Goal: Task Accomplishment & Management: Use online tool/utility

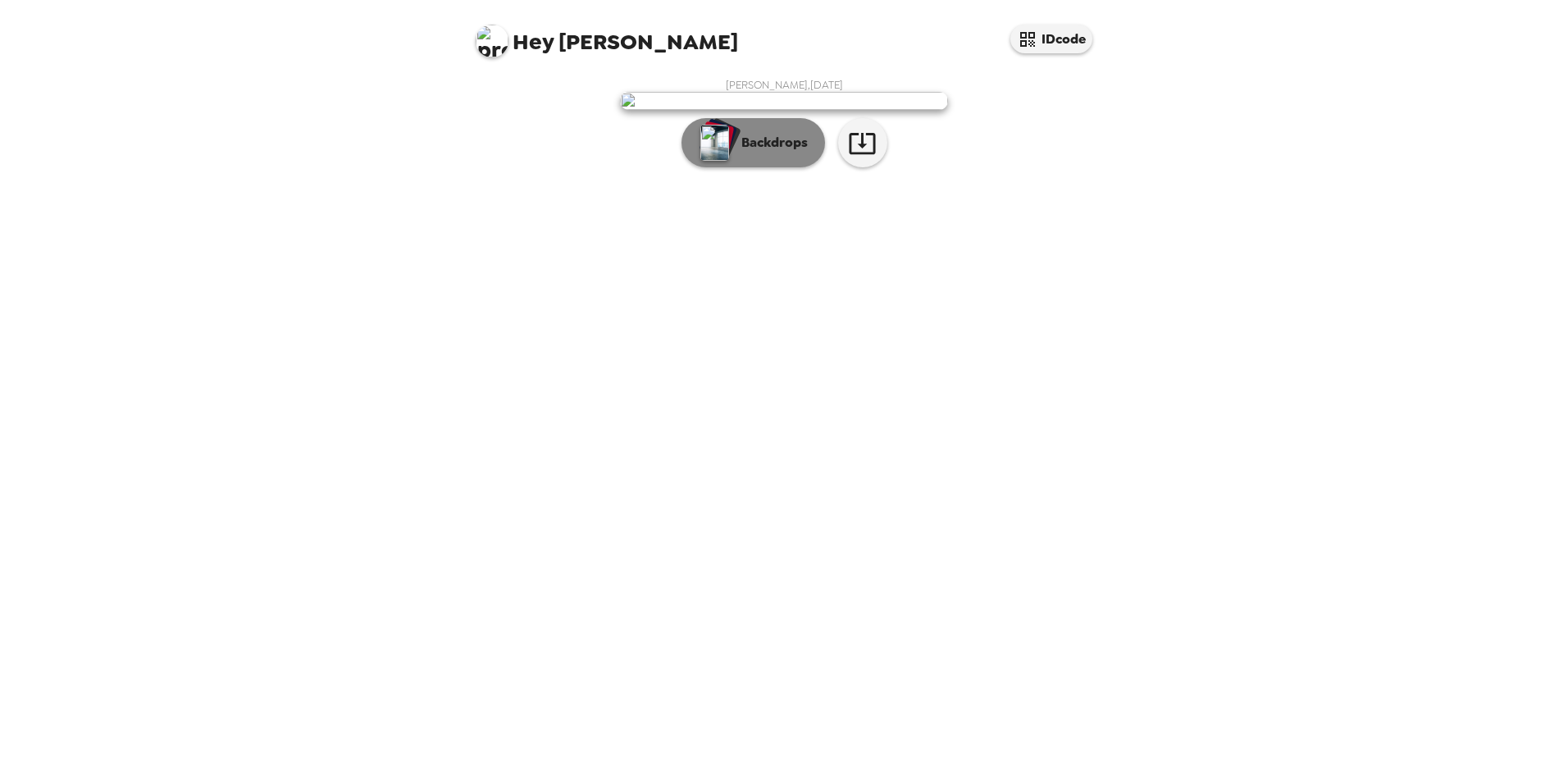
click at [798, 168] on button "Backdrops" at bounding box center [753, 142] width 143 height 50
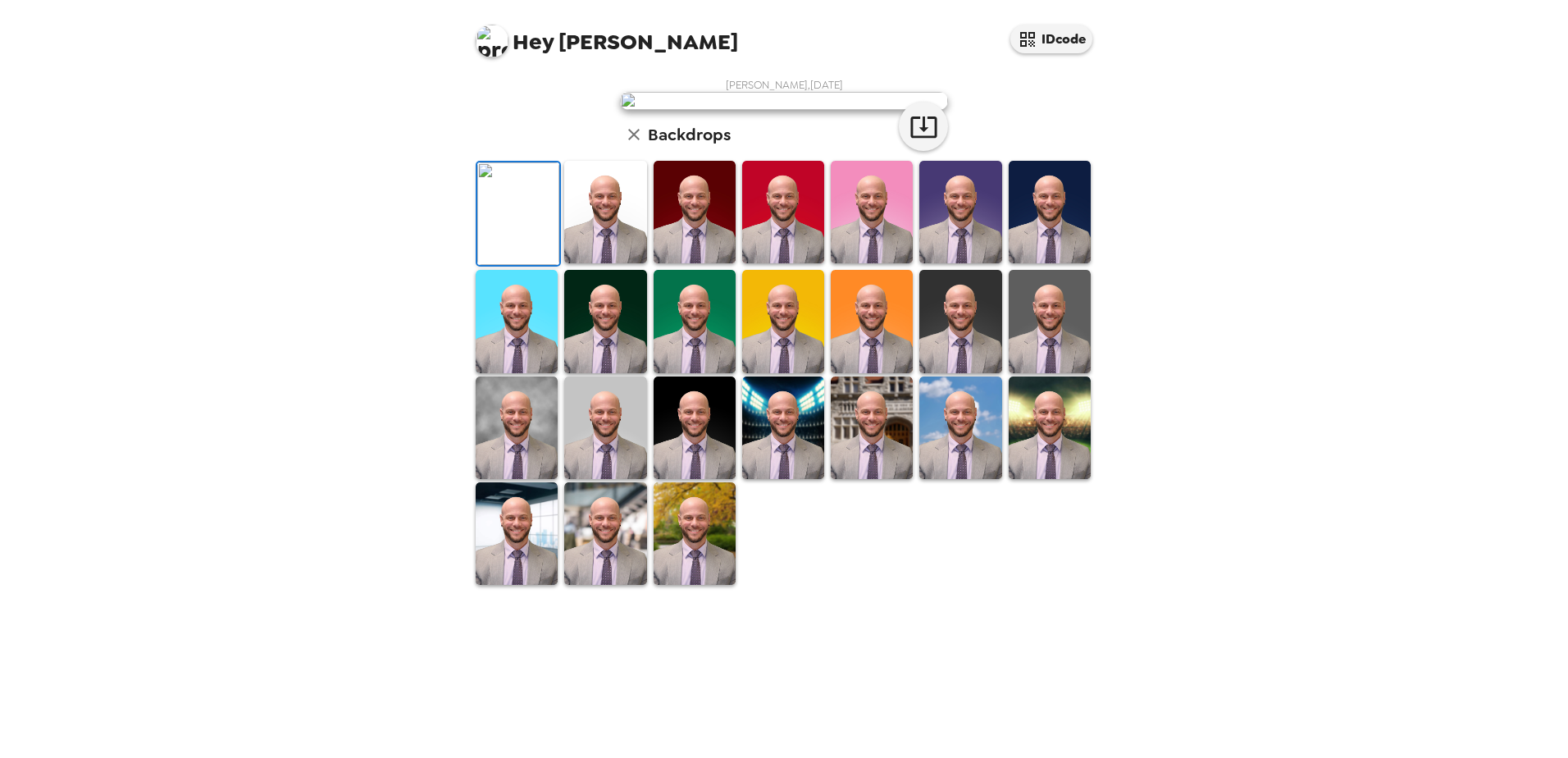
scroll to position [237, 0]
click at [596, 585] on img at bounding box center [605, 533] width 82 height 102
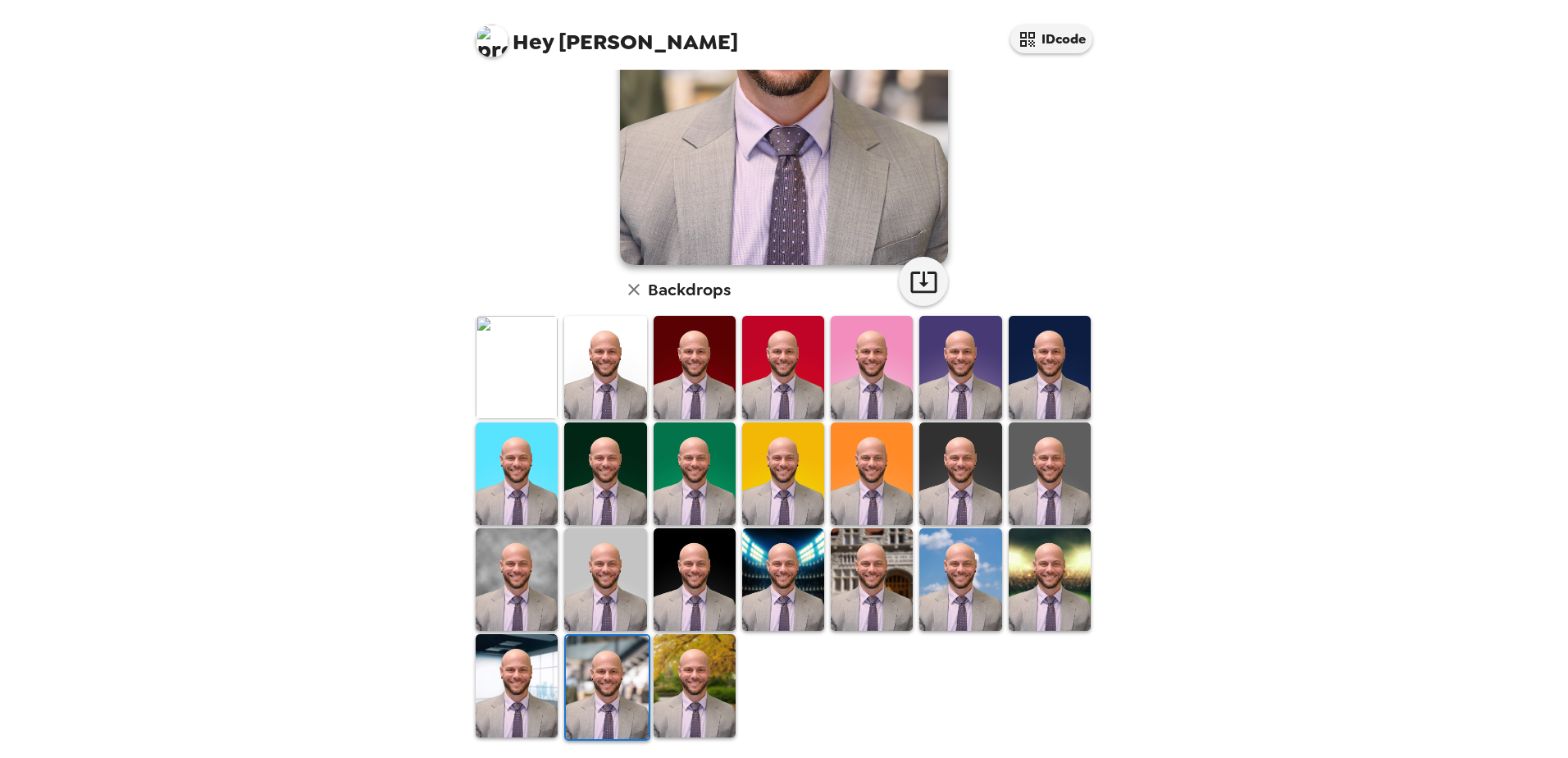
click at [1019, 580] on img at bounding box center [1051, 579] width 82 height 102
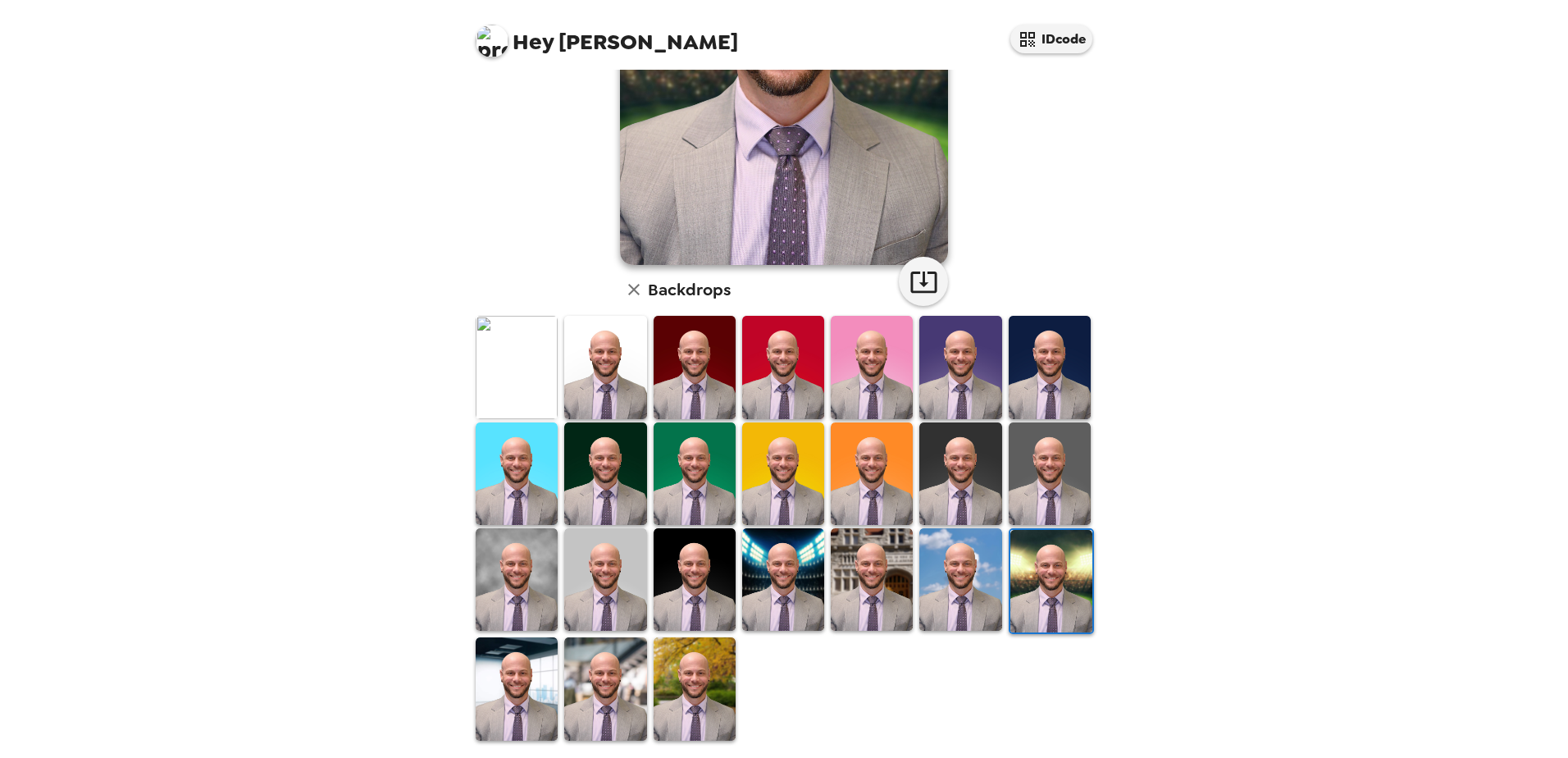
click at [944, 492] on img at bounding box center [961, 473] width 82 height 102
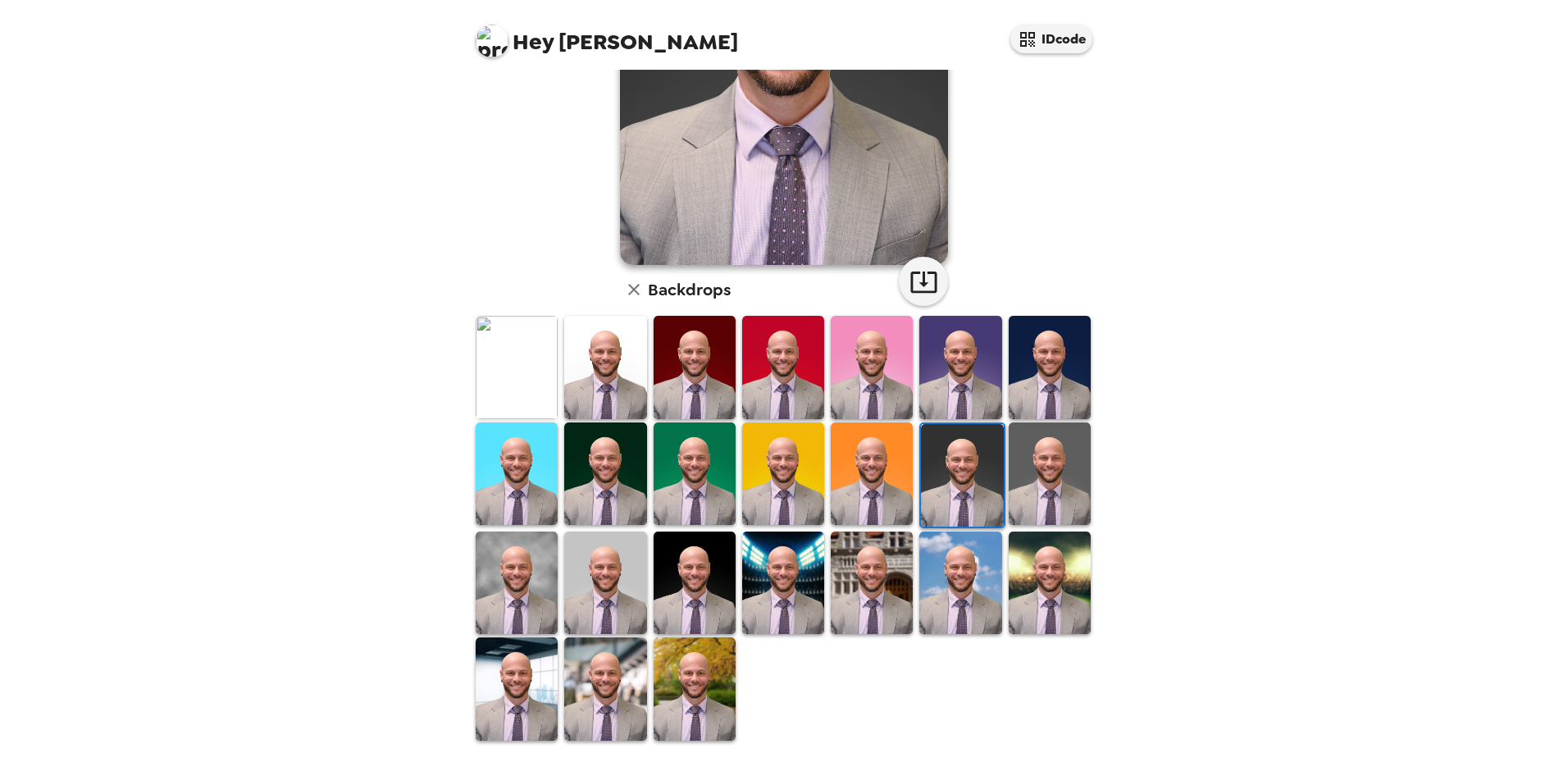
click at [608, 482] on img at bounding box center [605, 473] width 82 height 102
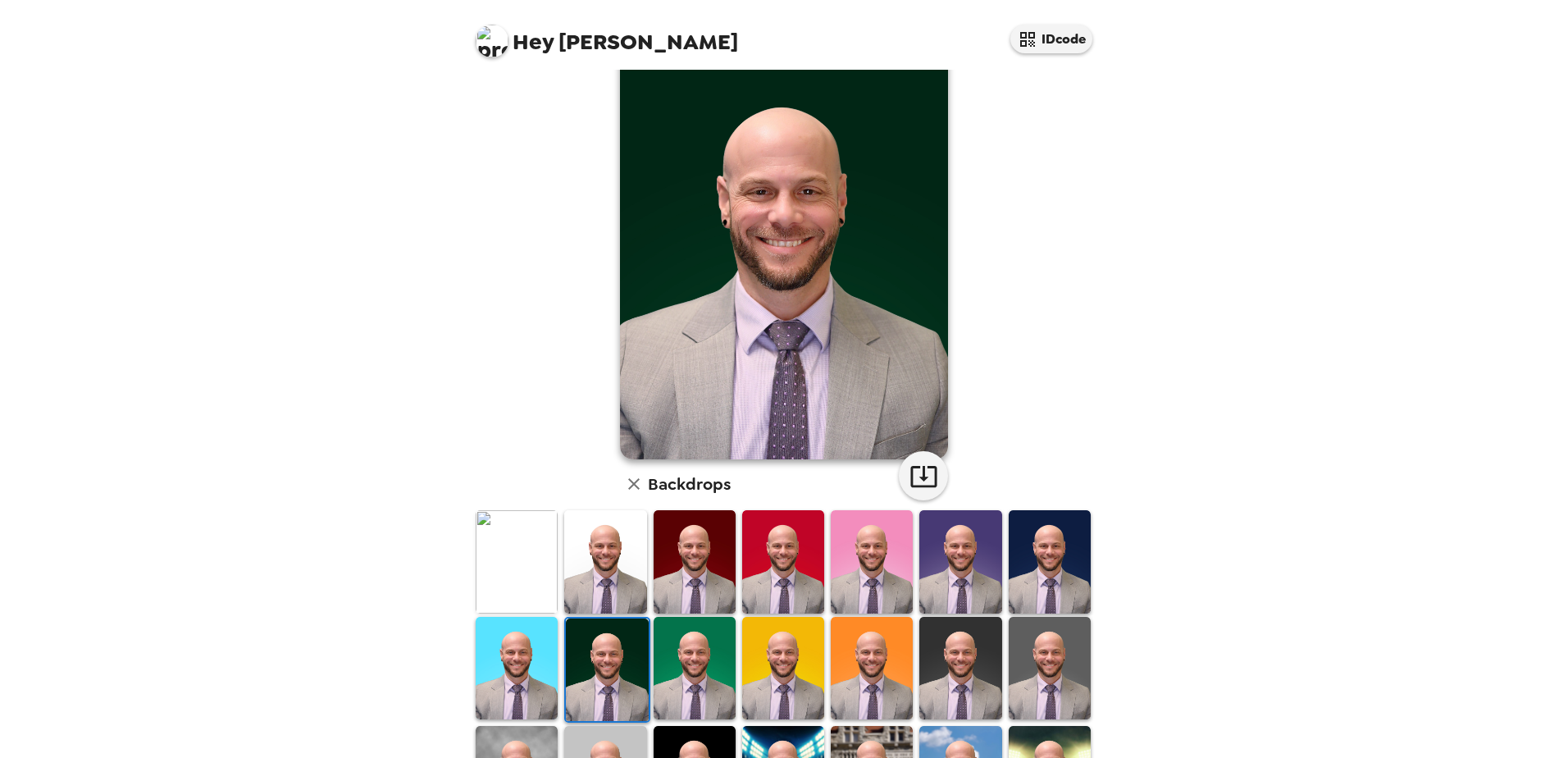
scroll to position [0, 0]
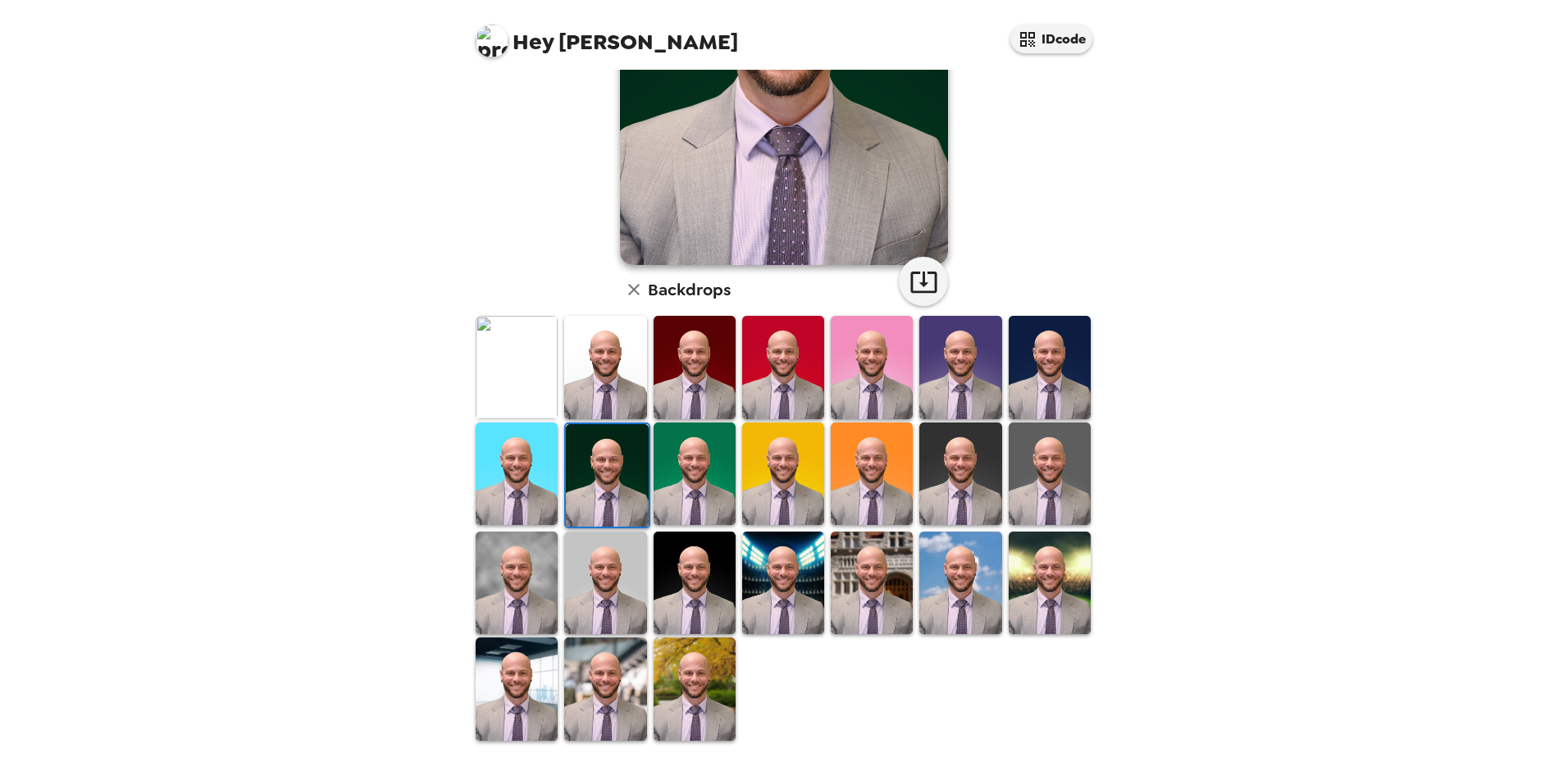
click at [595, 664] on img at bounding box center [605, 688] width 82 height 102
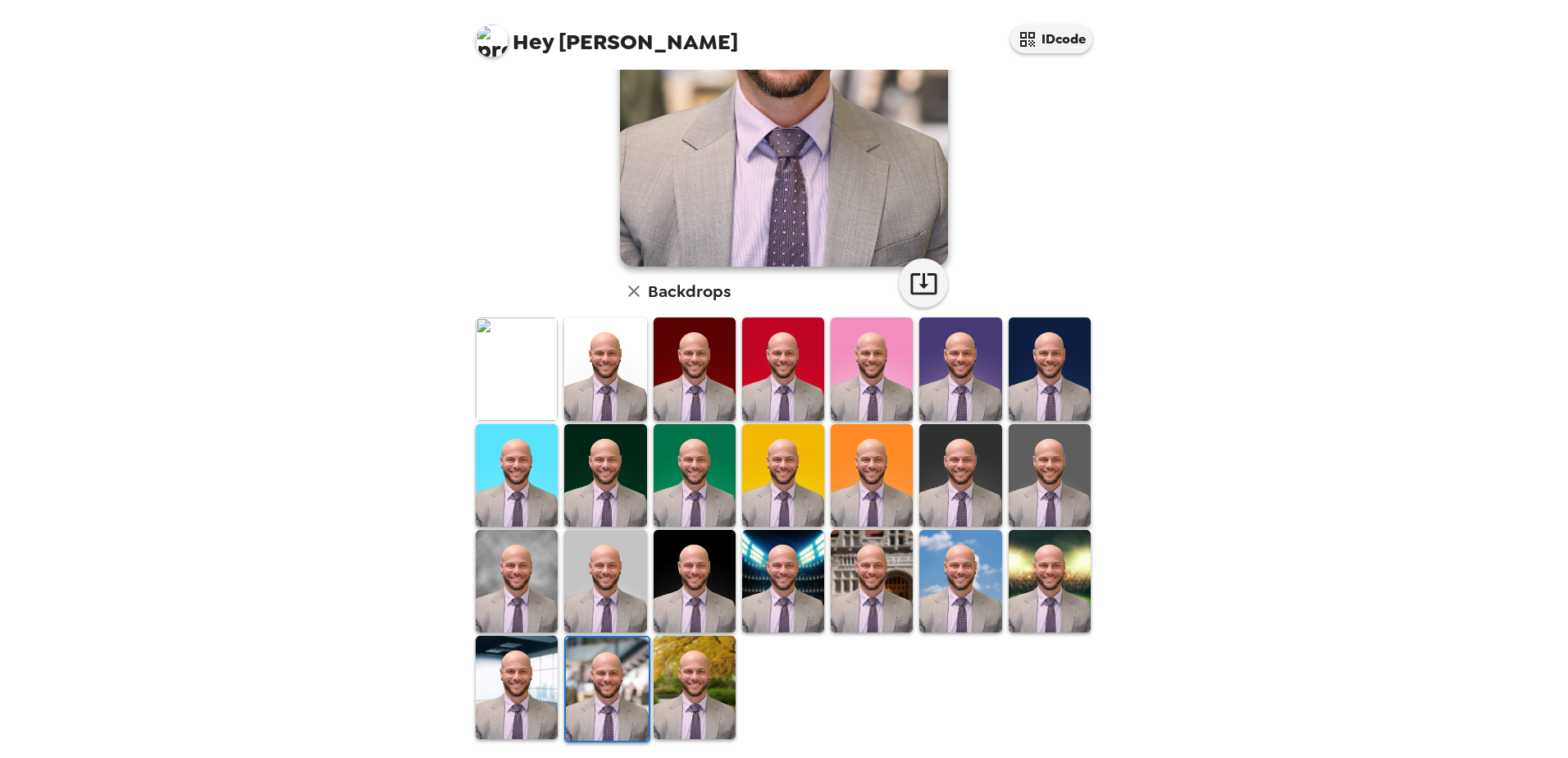
scroll to position [237, 0]
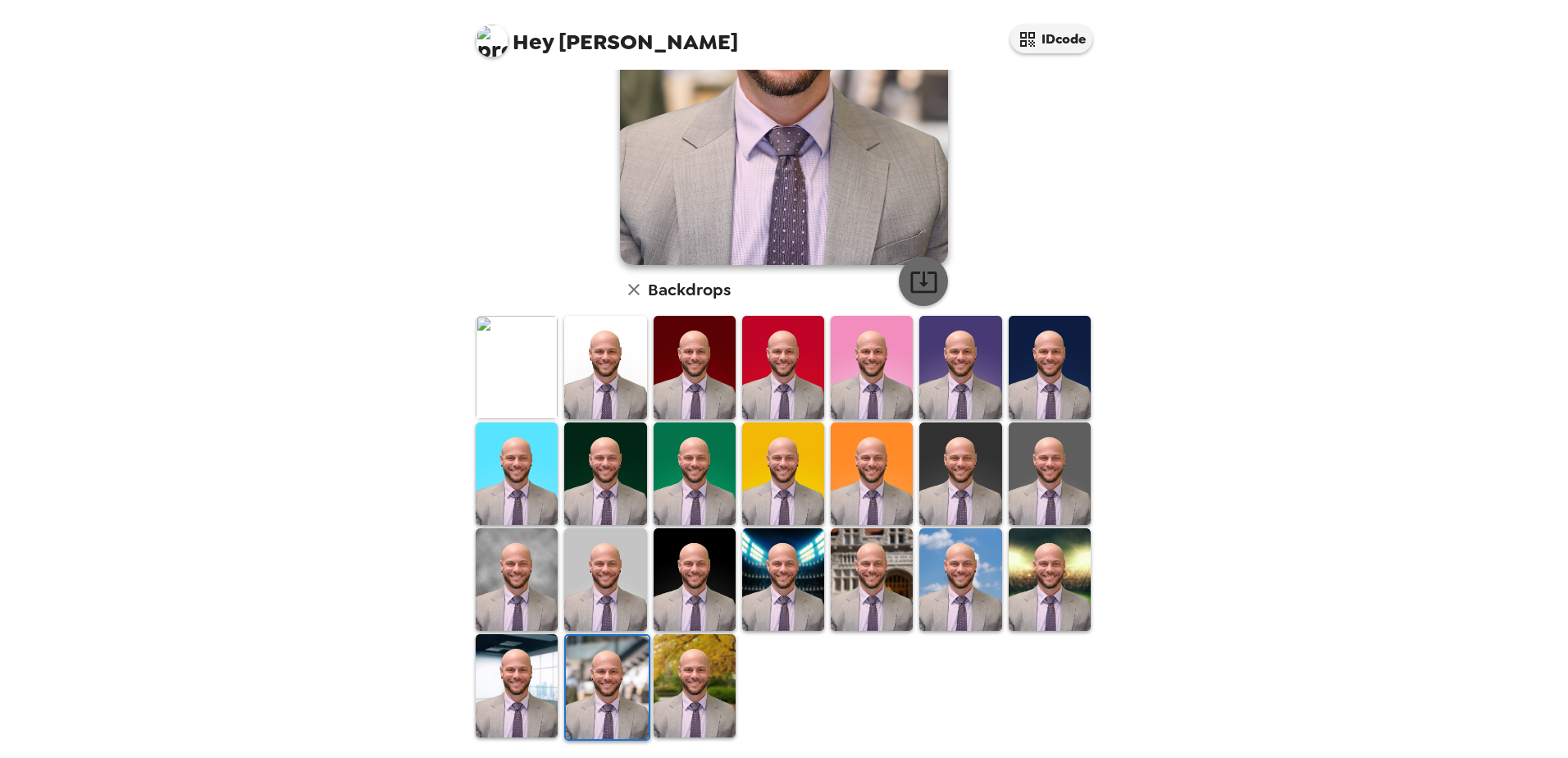
drag, startPoint x: 629, startPoint y: 661, endPoint x: 909, endPoint y: 286, distance: 468.0
click at [910, 286] on icon "button" at bounding box center [924, 281] width 29 height 29
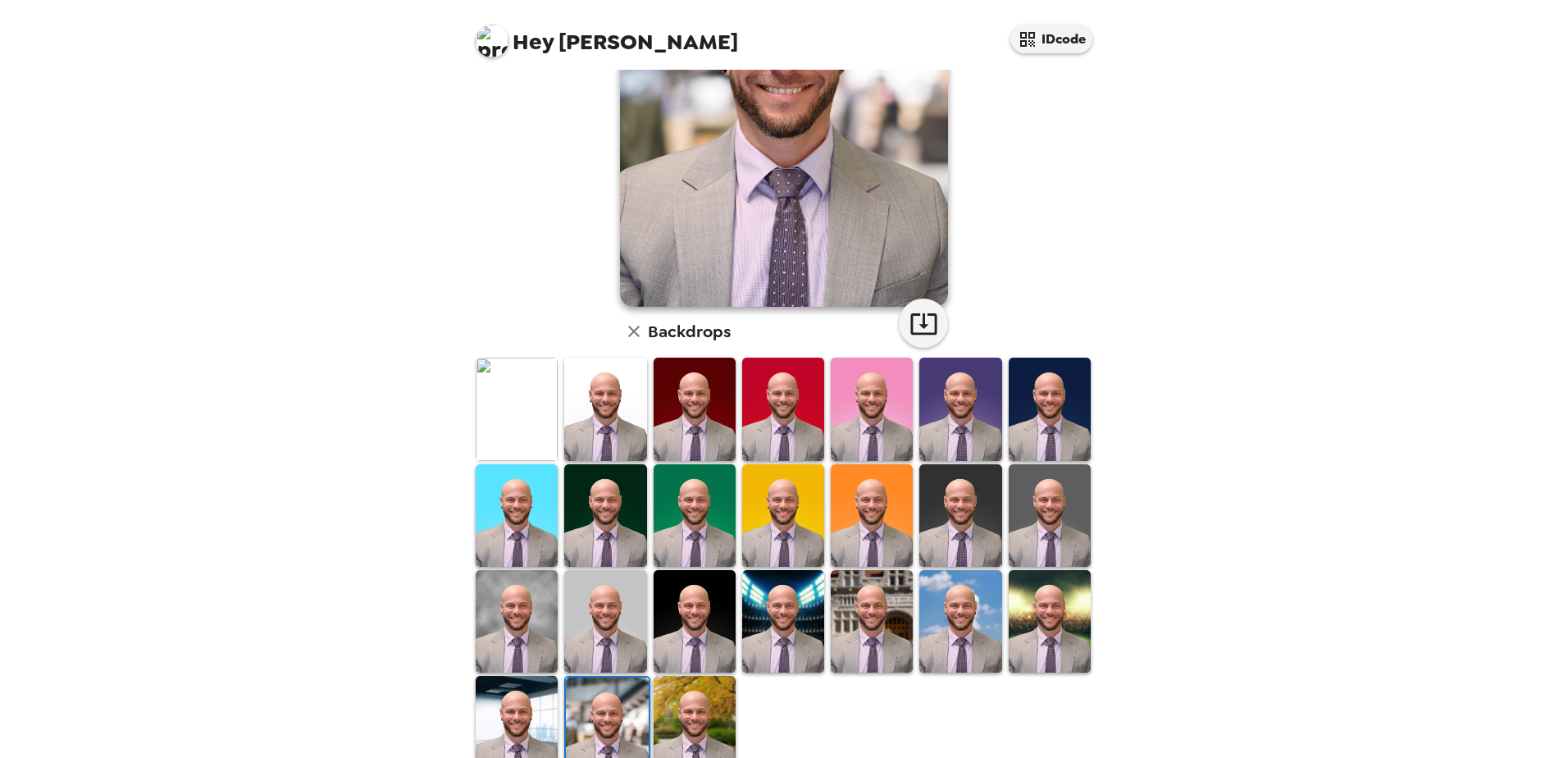
scroll to position [155, 0]
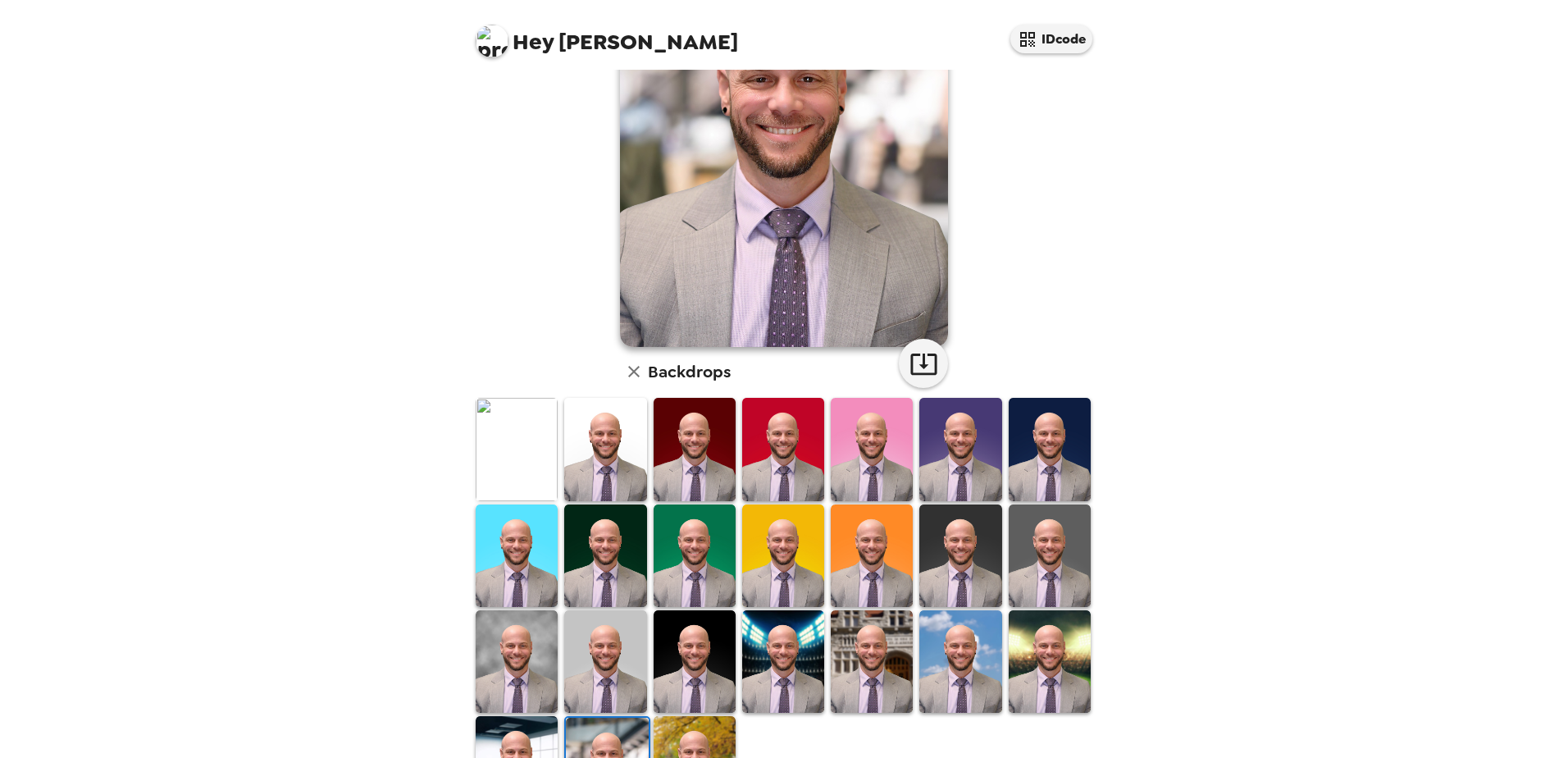
click at [357, 175] on div "Hey [PERSON_NAME] IDcode [PERSON_NAME] , [DATE] Backdrops" at bounding box center [784, 379] width 1568 height 758
